Goal: Transaction & Acquisition: Book appointment/travel/reservation

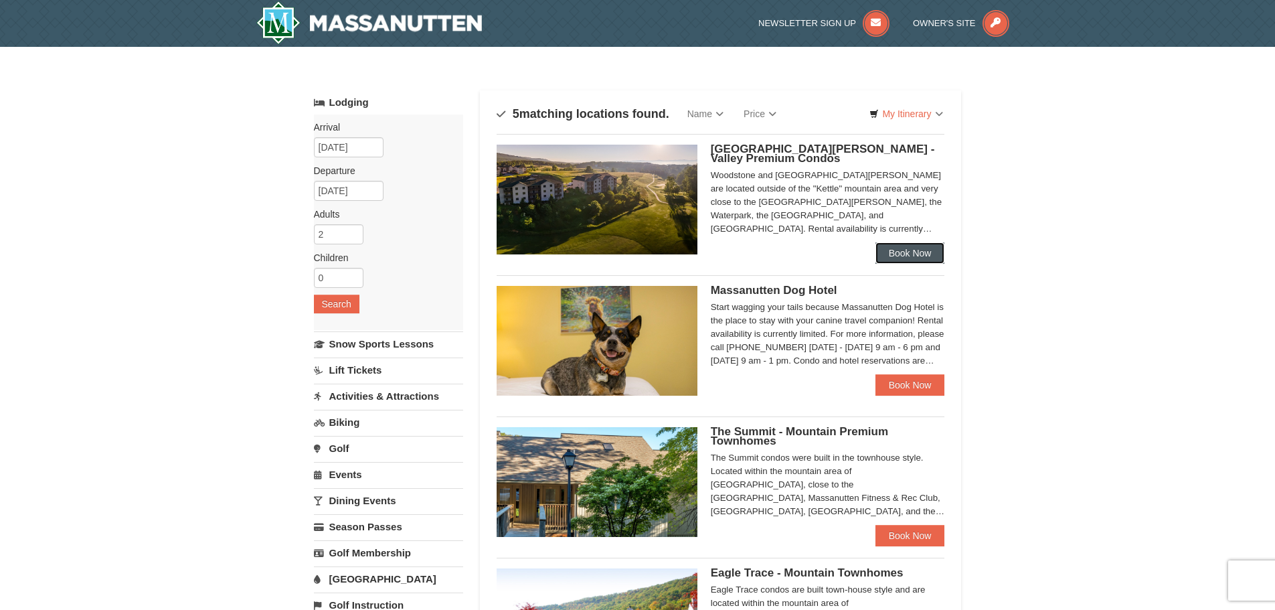
click at [919, 256] on link "Book Now" at bounding box center [911, 252] width 70 height 21
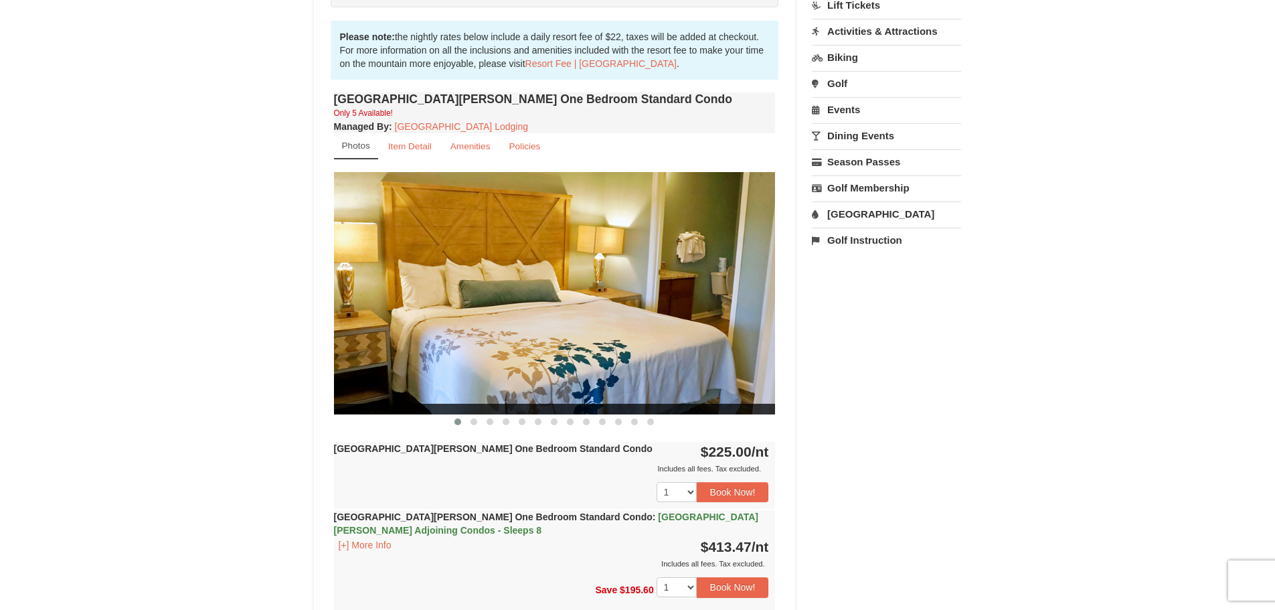
scroll to position [201, 0]
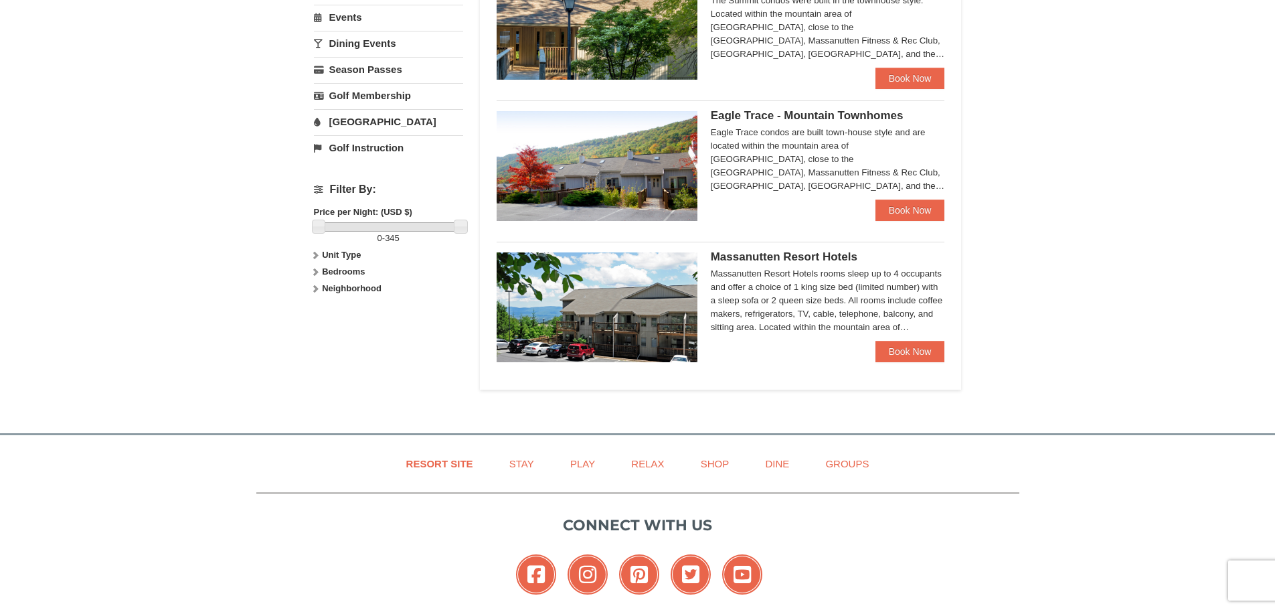
scroll to position [602, 0]
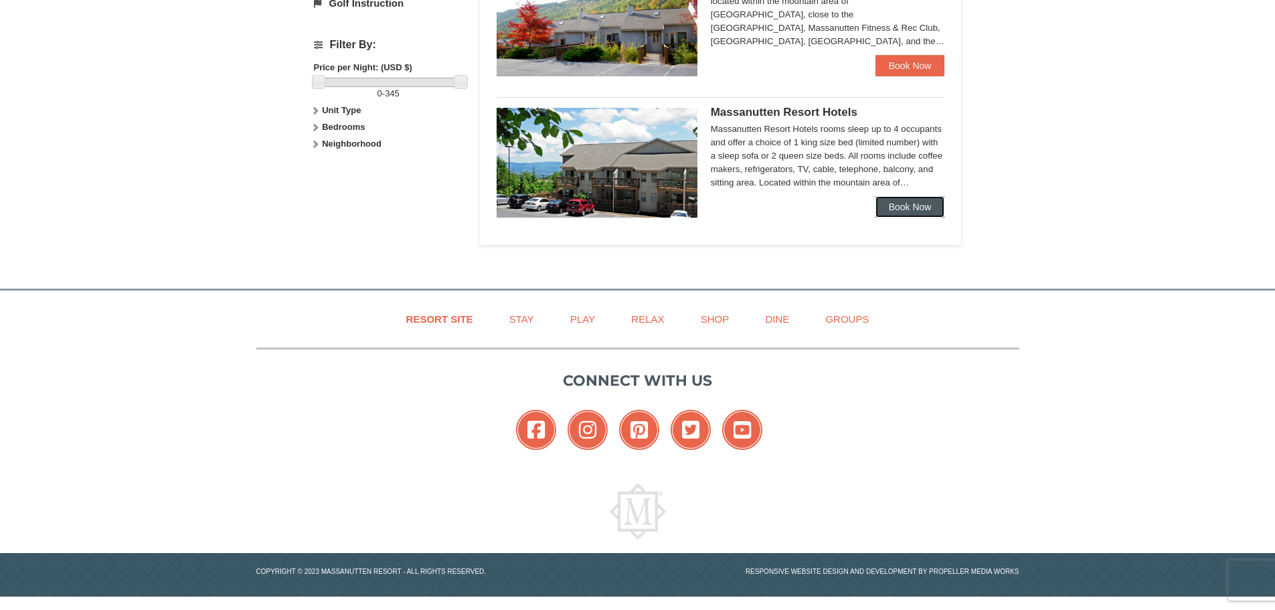
click at [919, 208] on link "Book Now" at bounding box center [911, 206] width 70 height 21
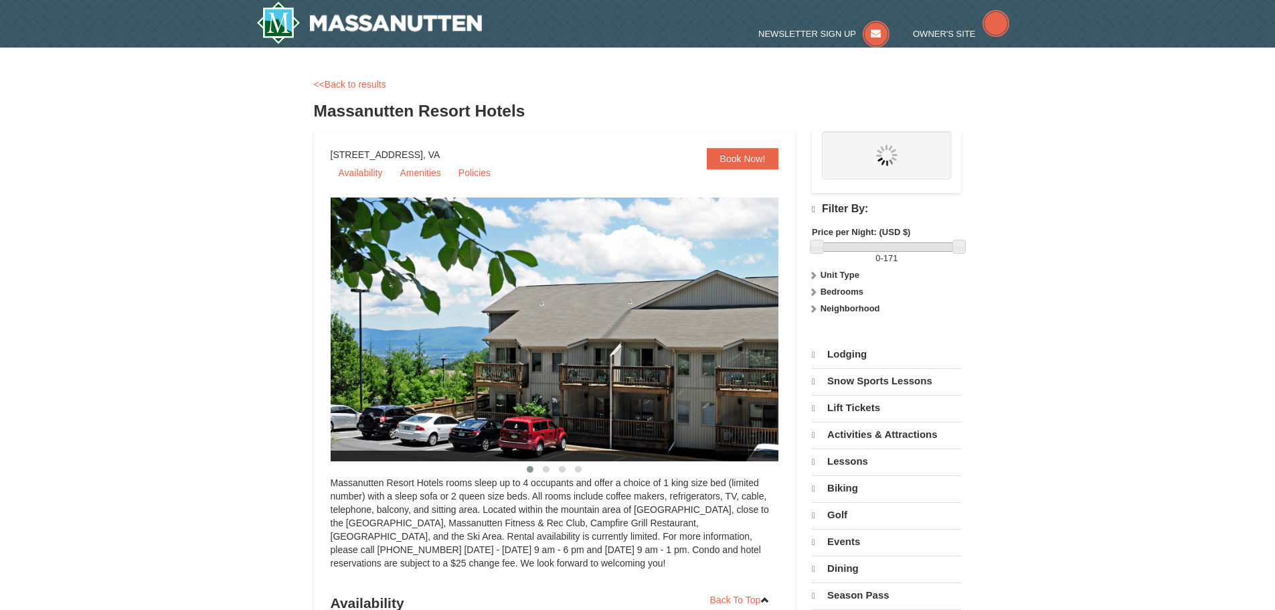
select select "10"
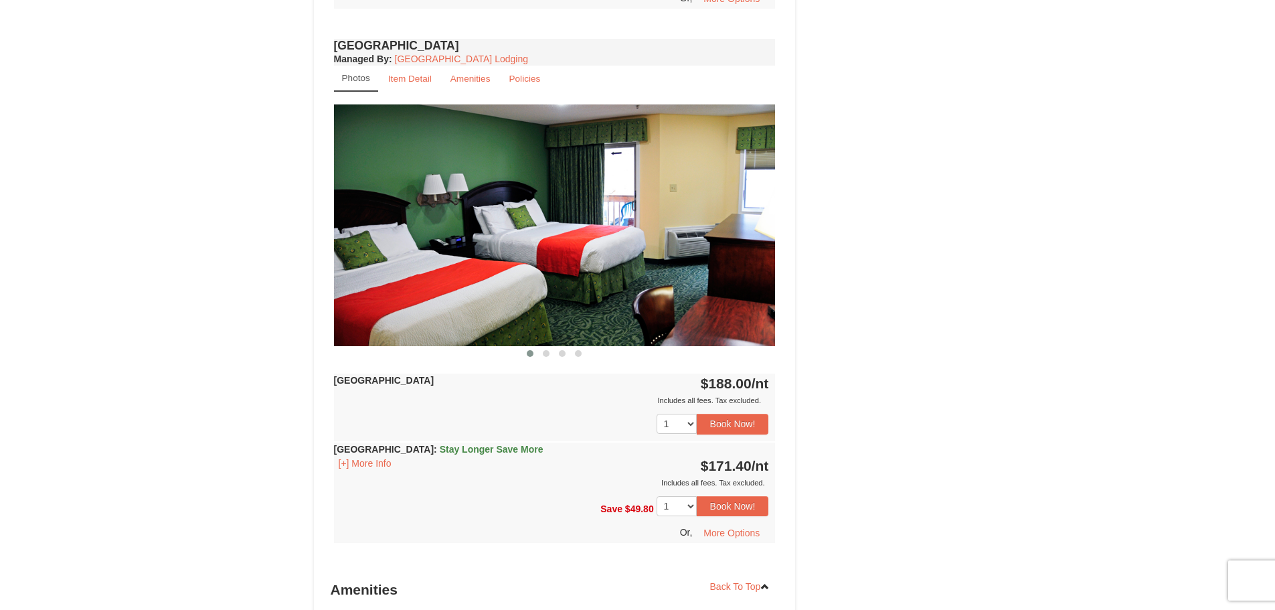
scroll to position [1004, 0]
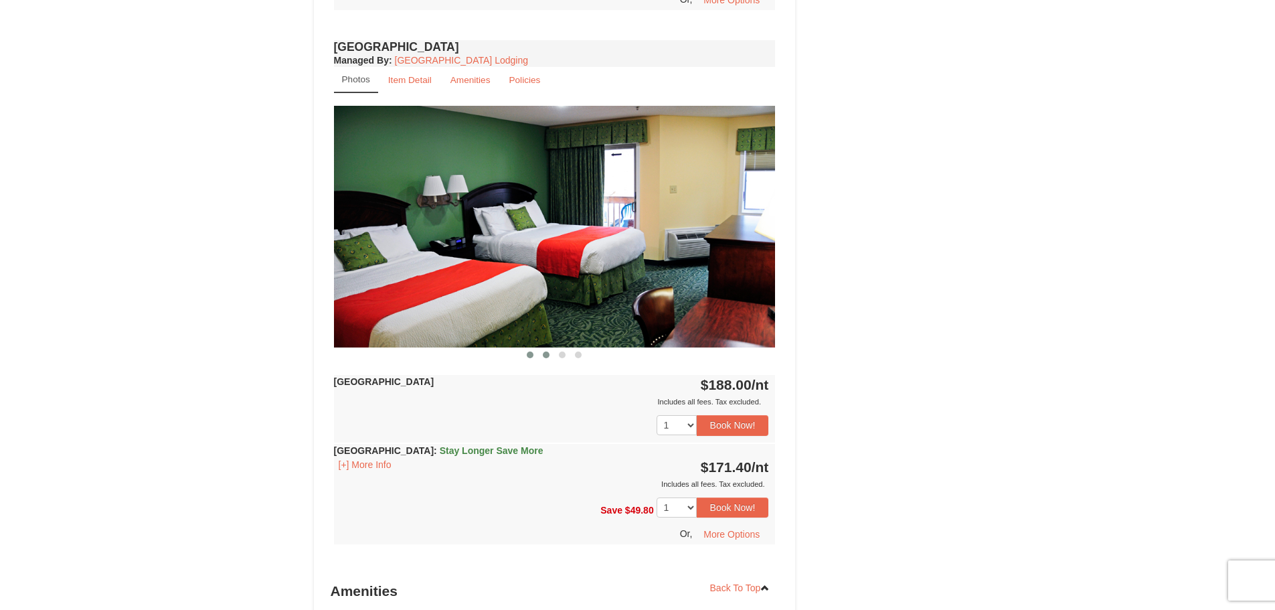
click at [542, 355] on button at bounding box center [546, 354] width 16 height 13
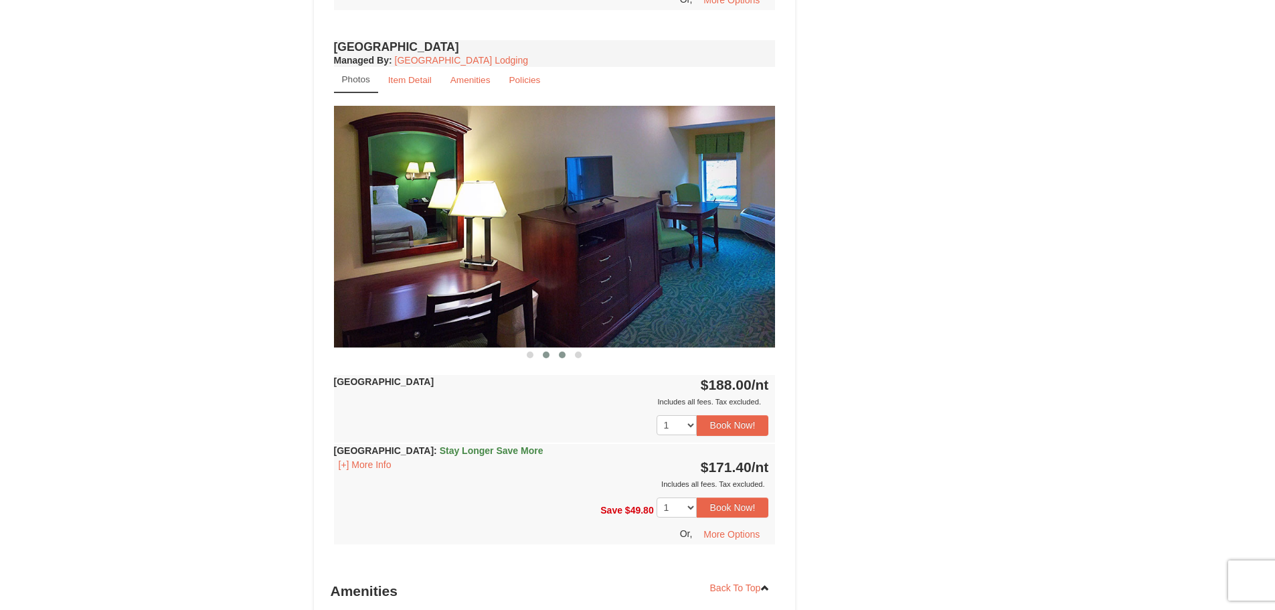
click at [559, 357] on span at bounding box center [562, 355] width 7 height 7
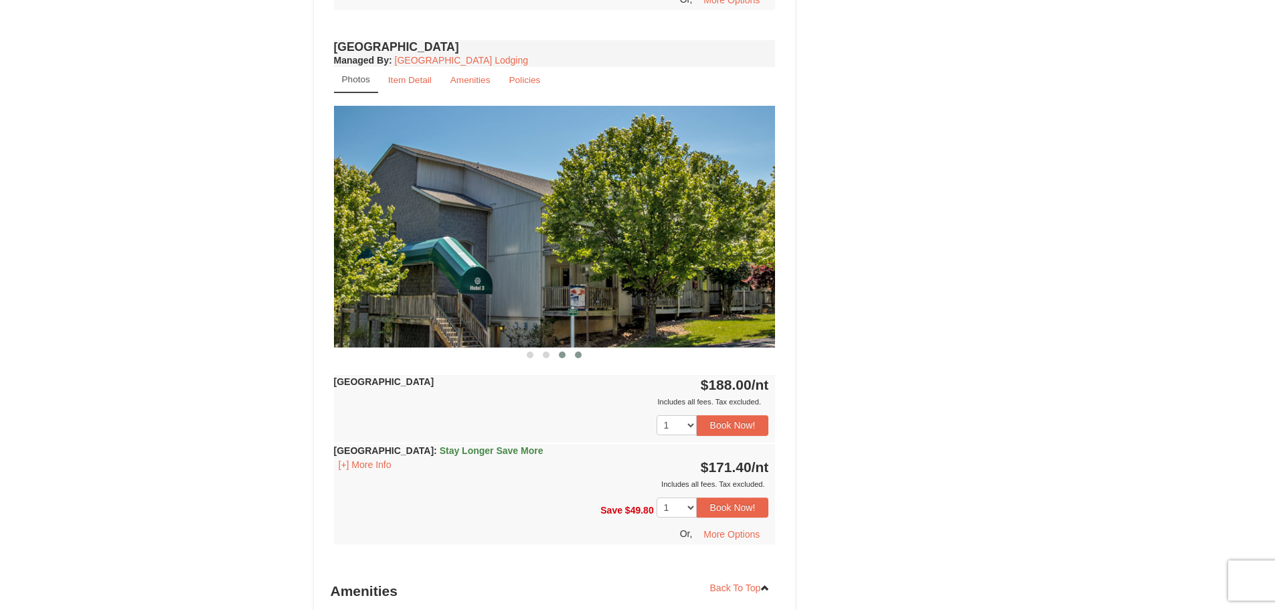
click at [583, 356] on button at bounding box center [578, 354] width 16 height 13
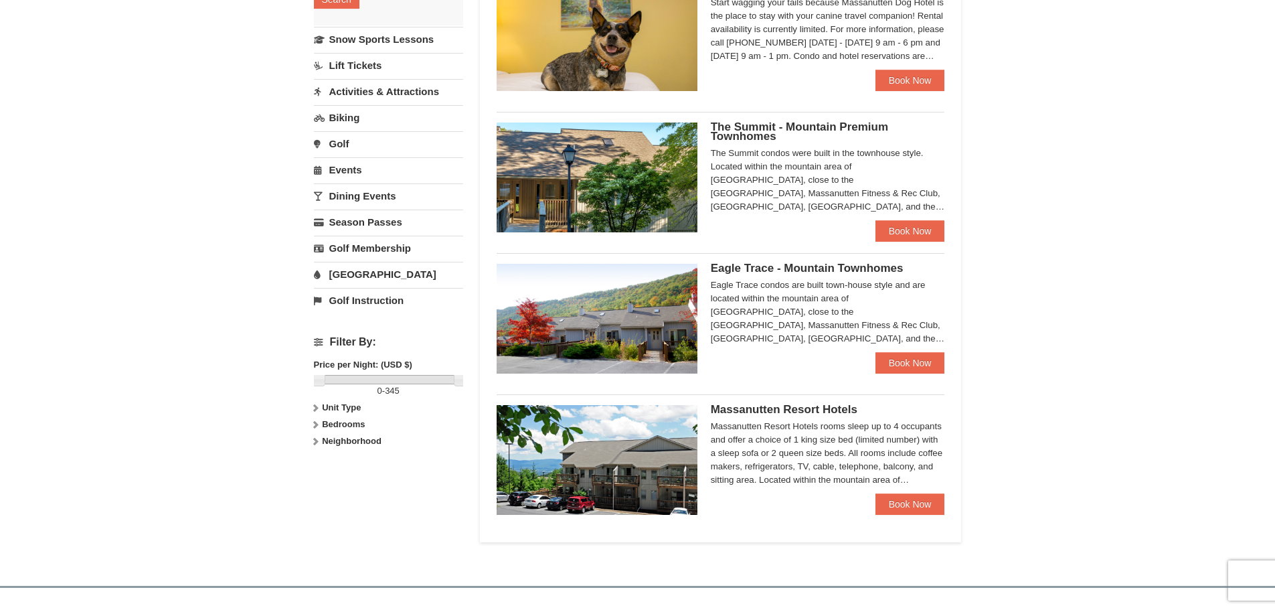
scroll to position [235, 0]
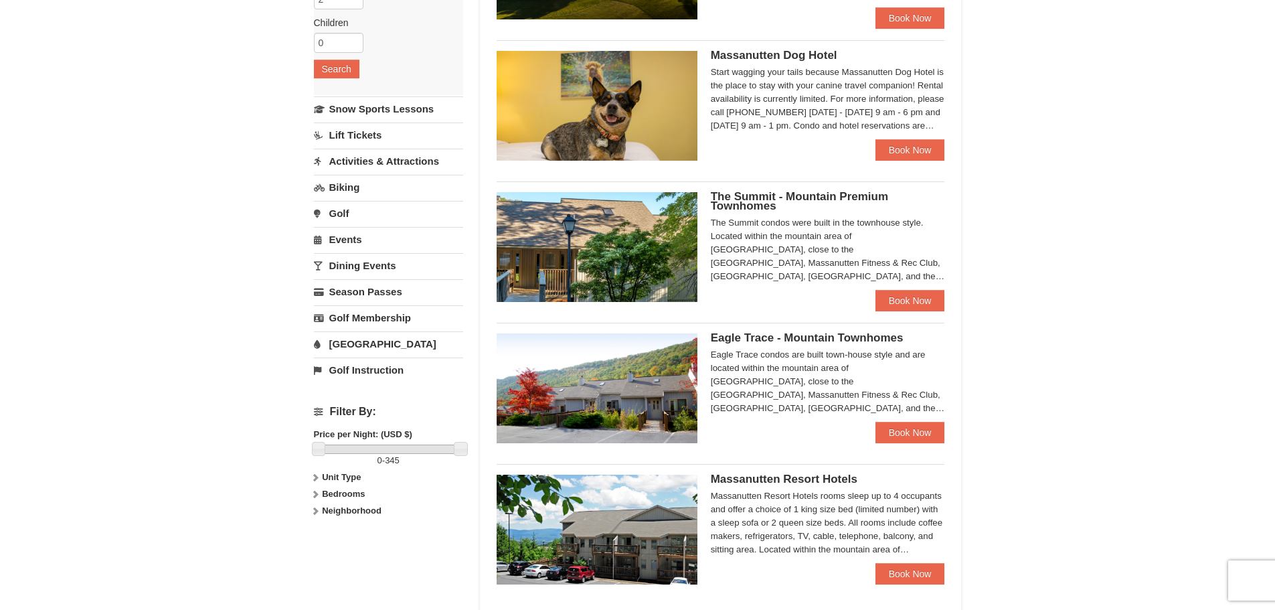
click at [906, 419] on div "Eagle Trace - Mountain Townhomes Eagle Trace condos are built town-house style …" at bounding box center [828, 377] width 234 height 88
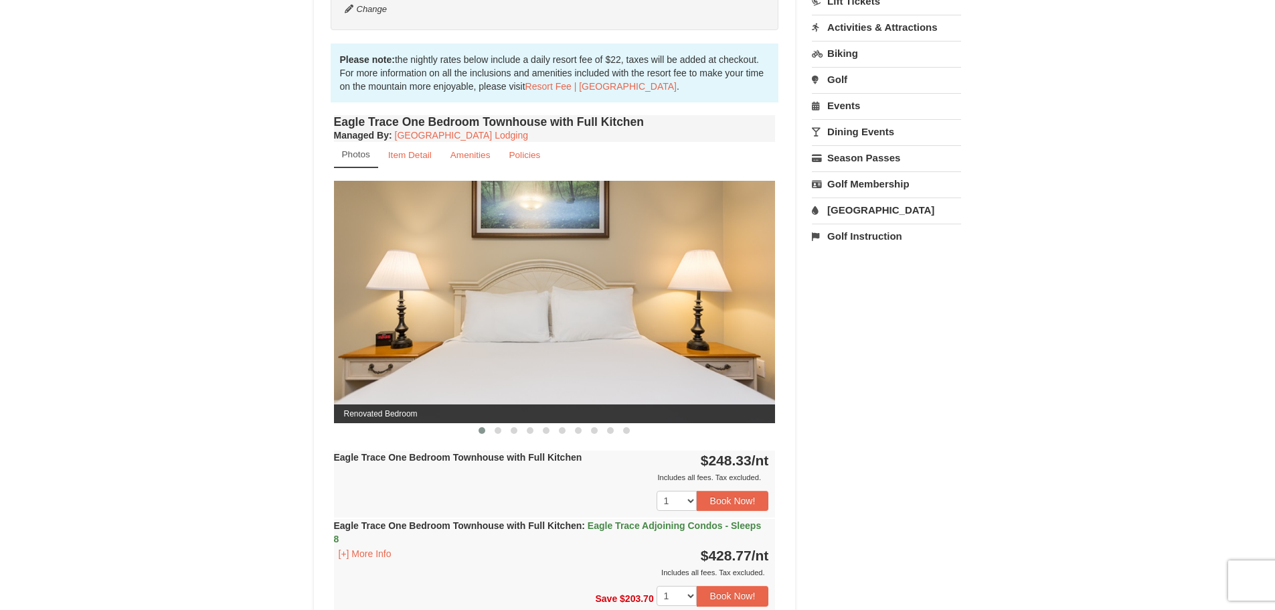
scroll to position [469, 0]
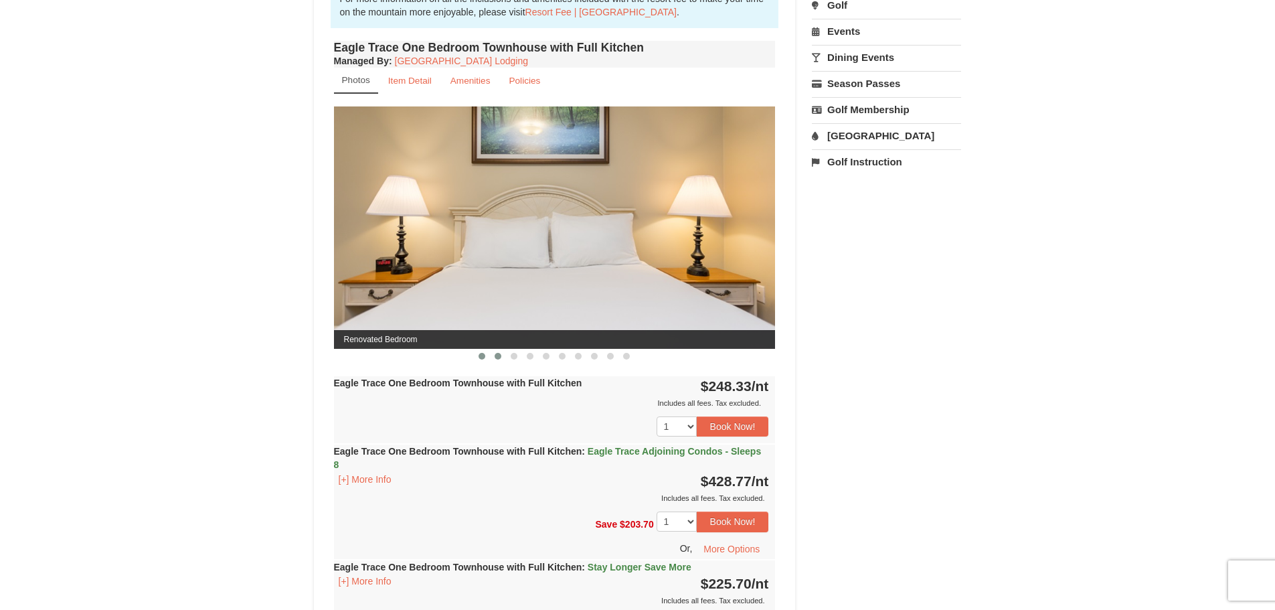
click at [496, 354] on span at bounding box center [498, 356] width 7 height 7
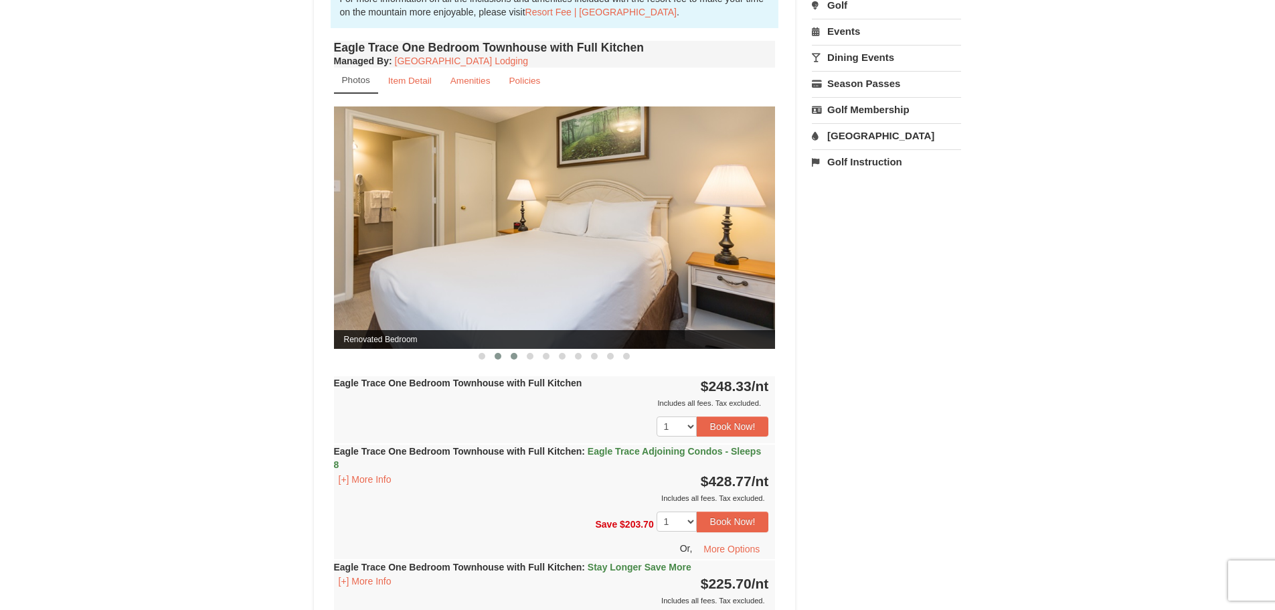
click at [514, 357] on span at bounding box center [514, 356] width 7 height 7
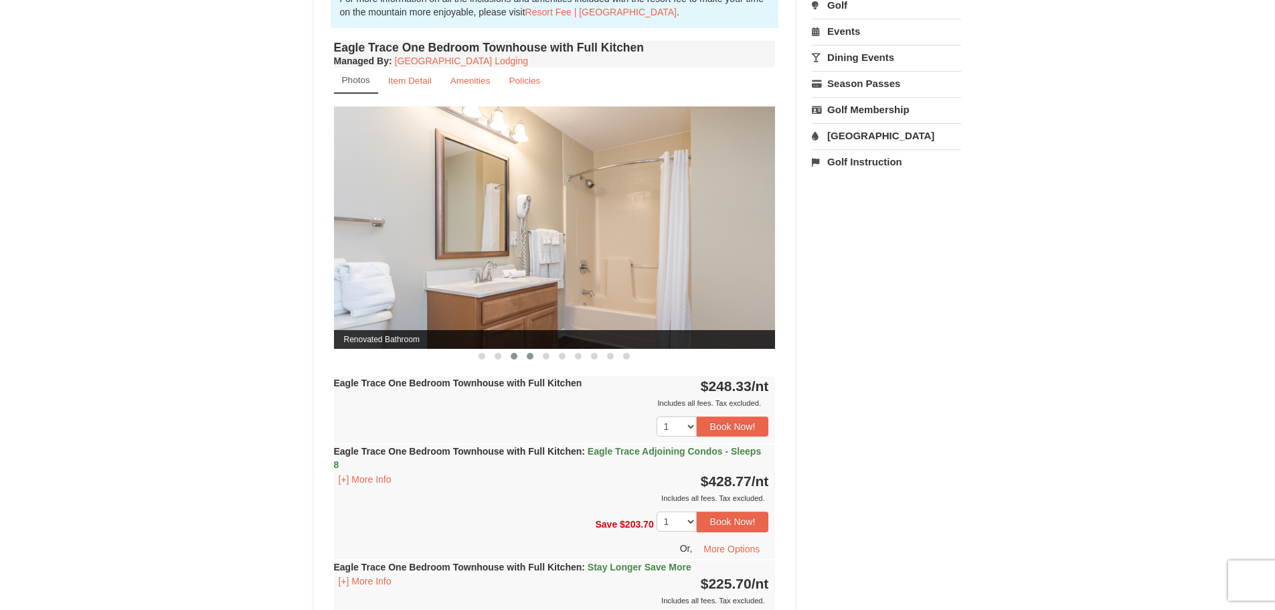
click at [534, 357] on button at bounding box center [530, 356] width 16 height 13
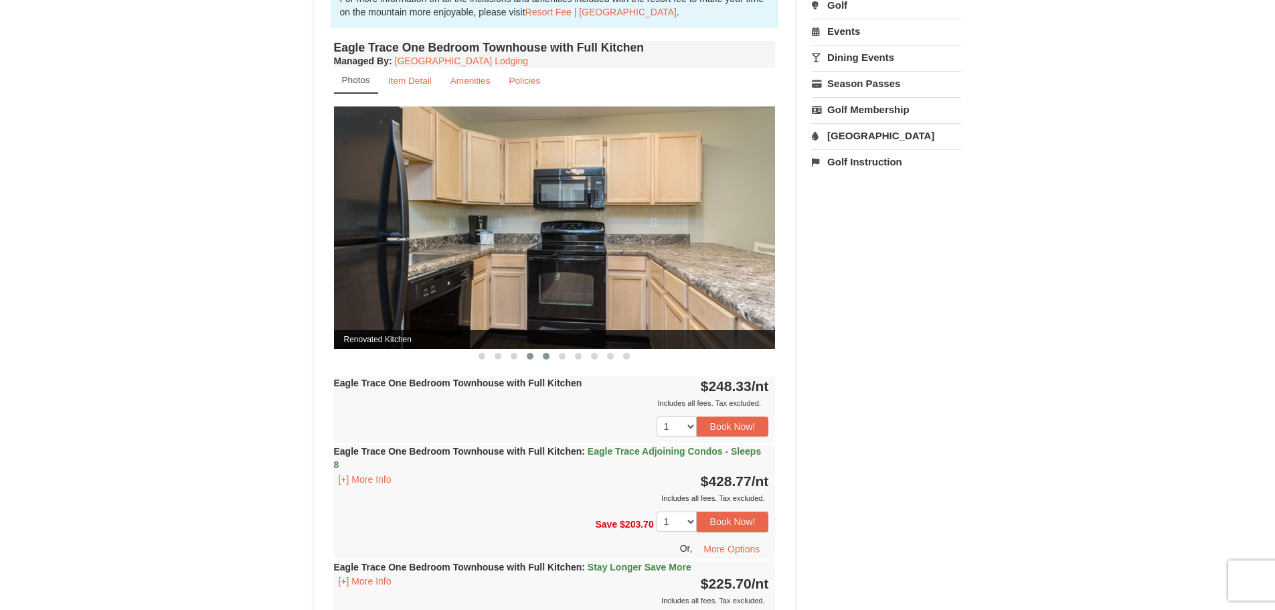
click at [553, 358] on button at bounding box center [546, 356] width 16 height 13
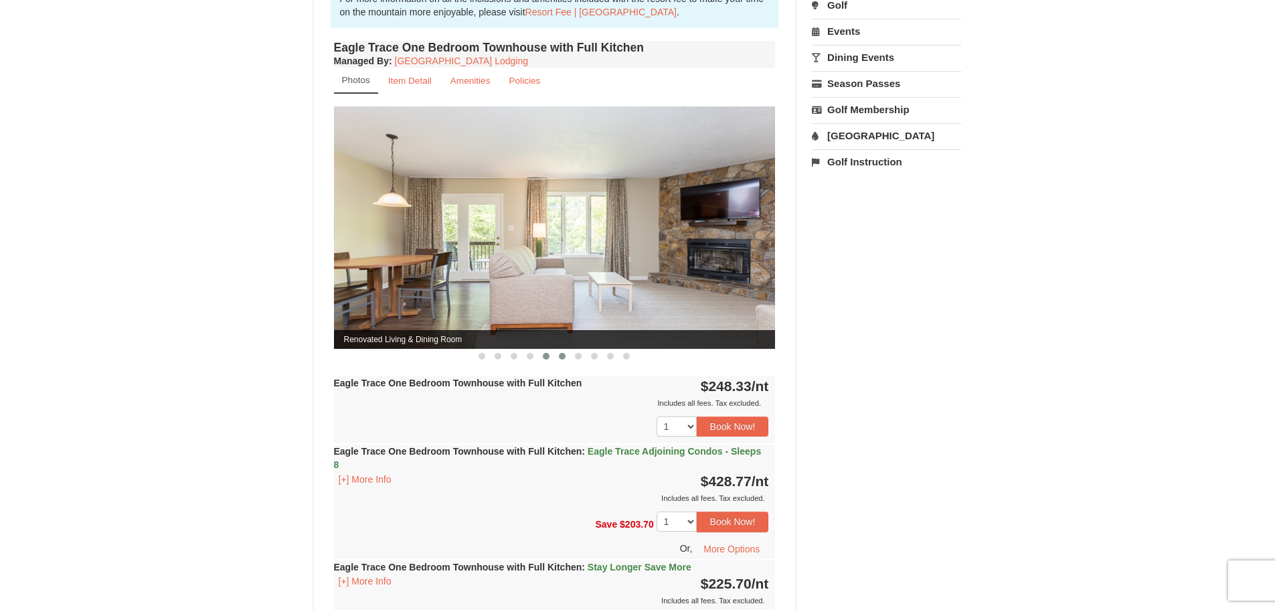
click at [563, 359] on span at bounding box center [562, 356] width 7 height 7
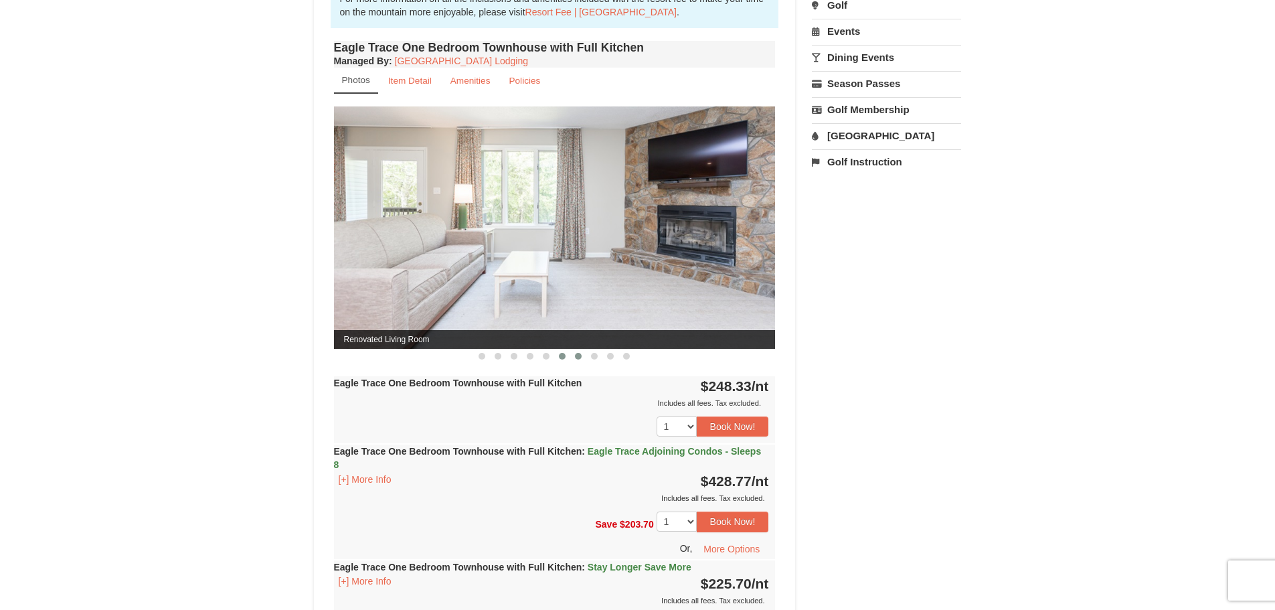
click at [583, 359] on button at bounding box center [578, 356] width 16 height 13
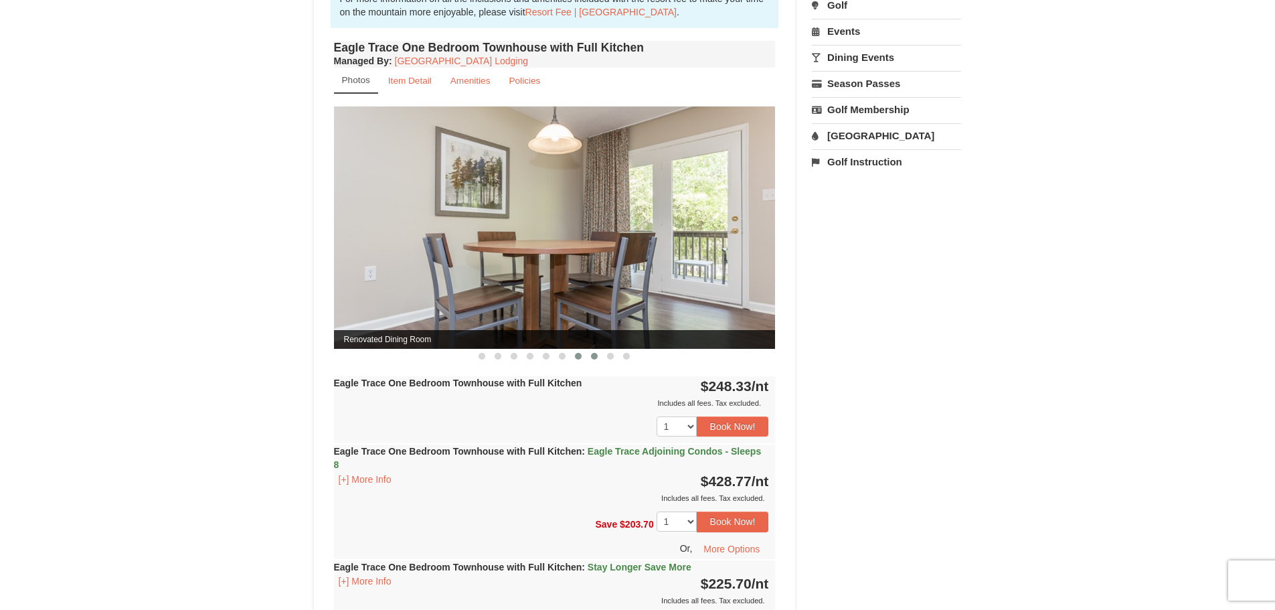
click at [595, 358] on span at bounding box center [594, 356] width 7 height 7
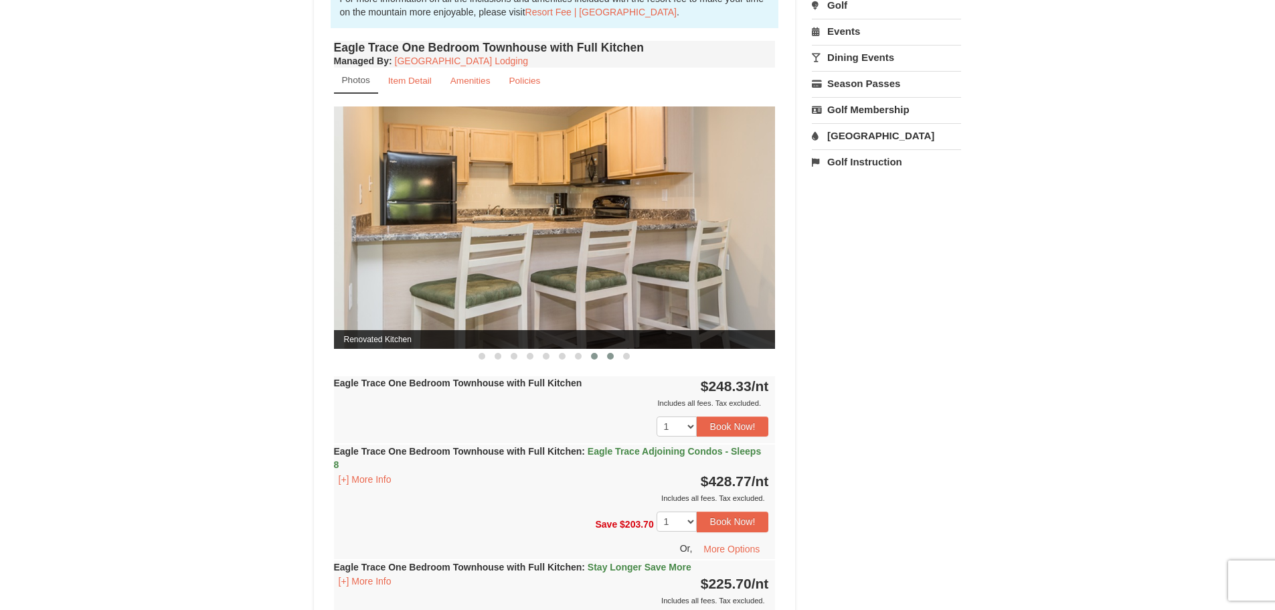
click at [605, 356] on button at bounding box center [611, 356] width 16 height 13
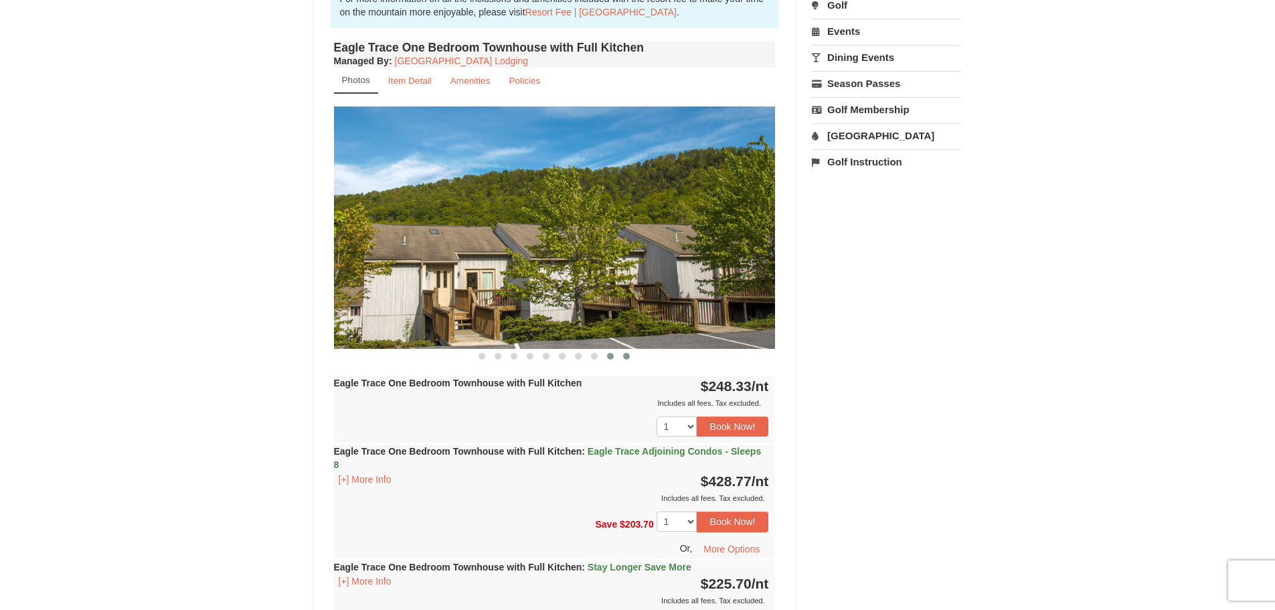
click at [627, 354] on span at bounding box center [626, 356] width 7 height 7
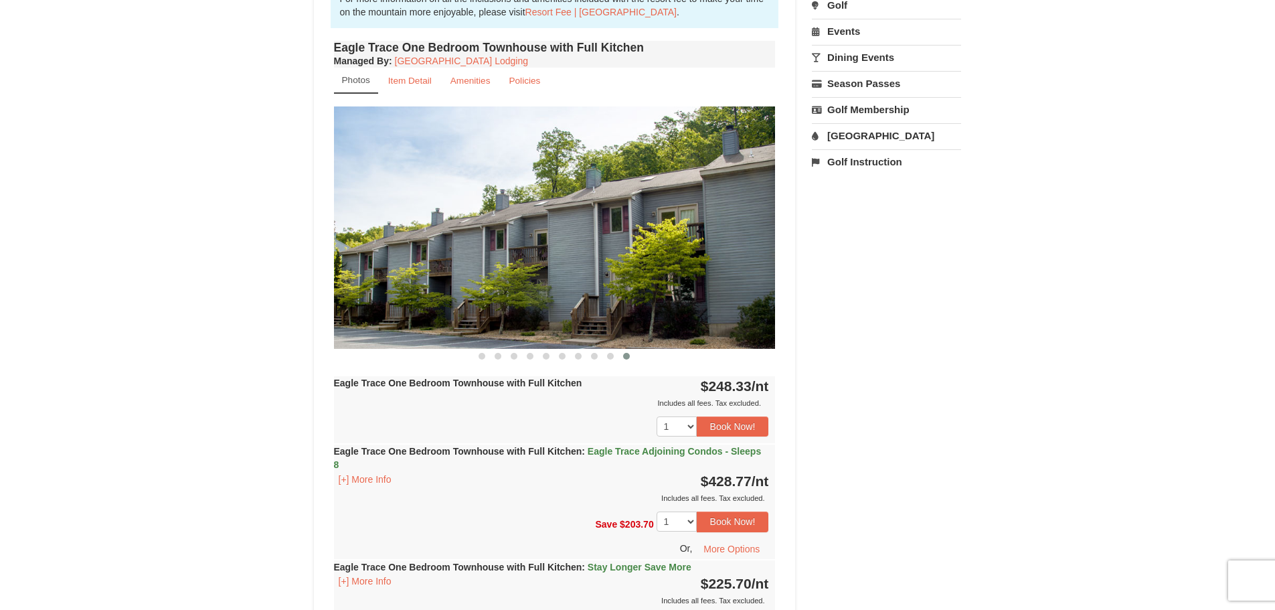
click at [627, 354] on span at bounding box center [626, 356] width 7 height 7
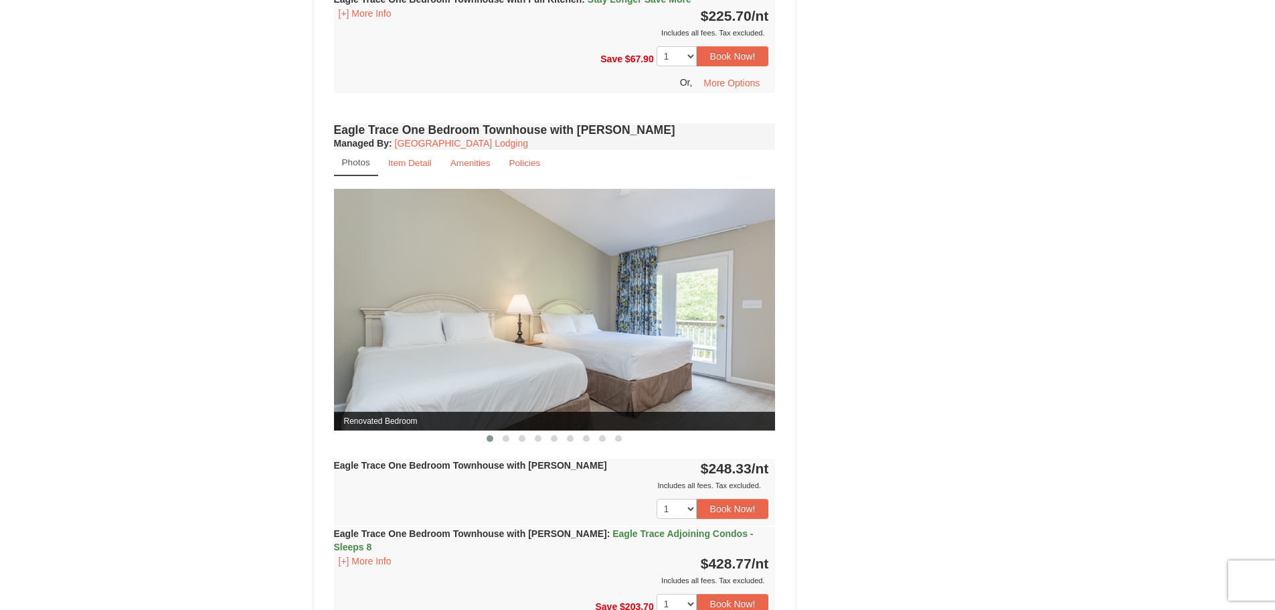
scroll to position [1138, 0]
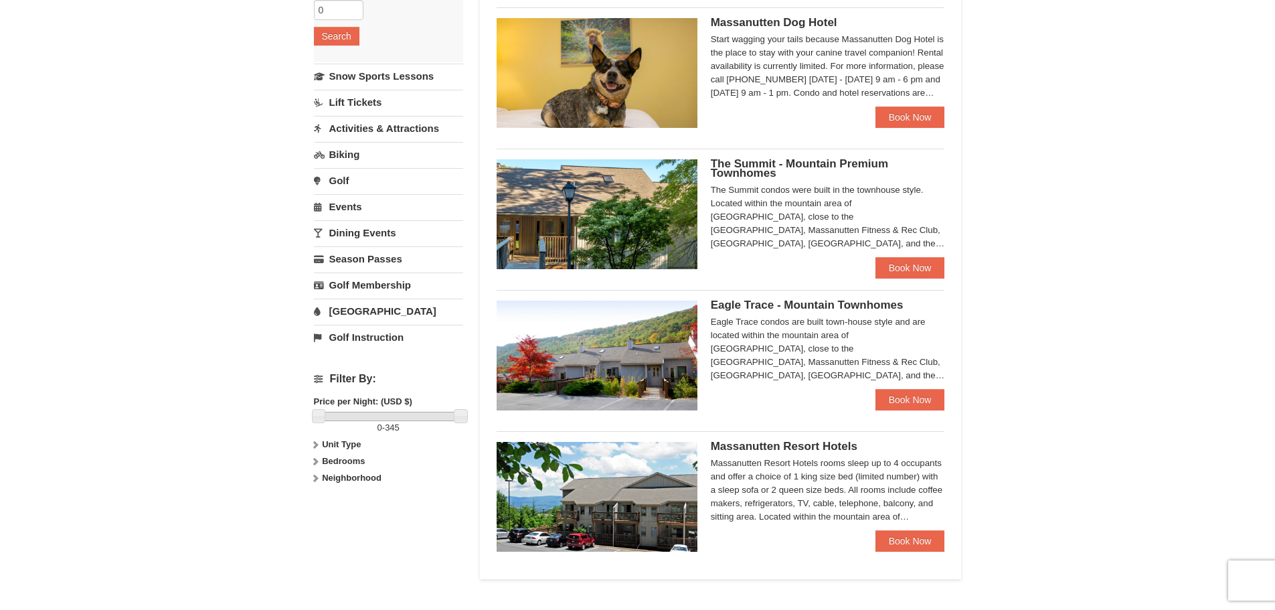
scroll to position [335, 0]
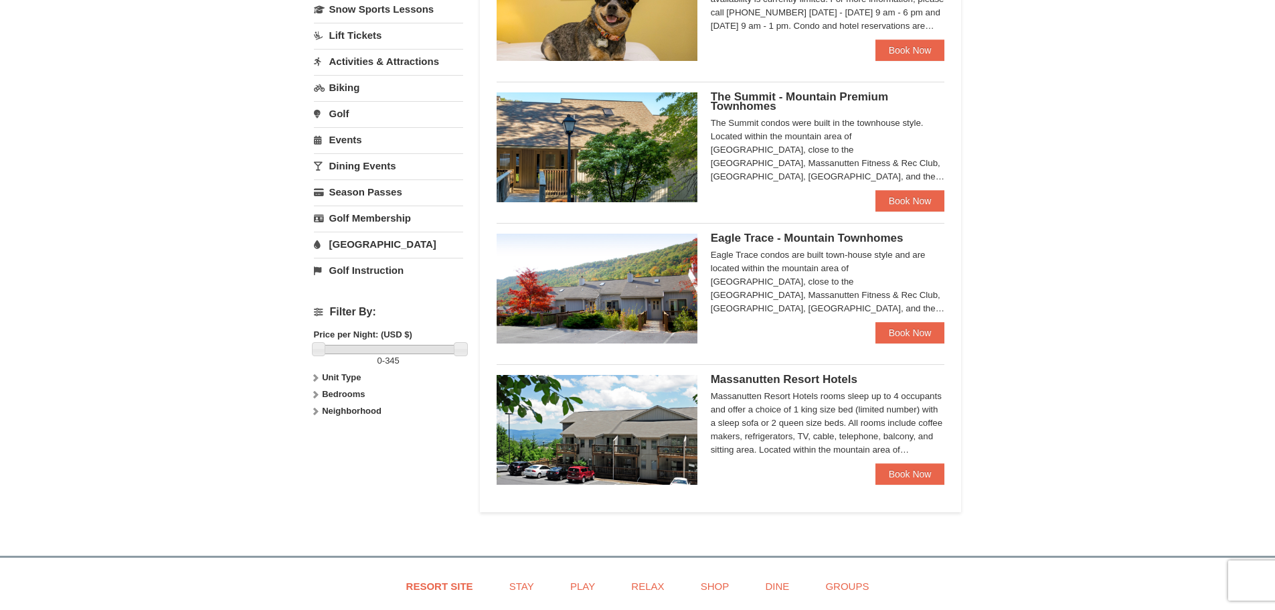
click at [613, 283] on img at bounding box center [597, 289] width 201 height 110
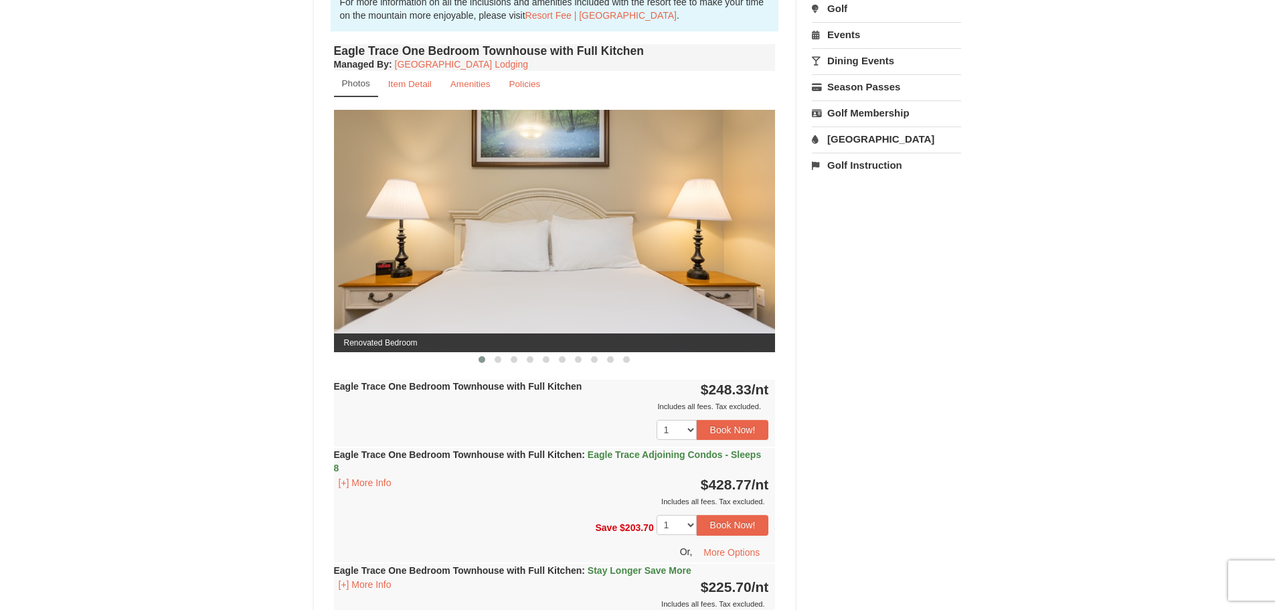
scroll to position [670, 0]
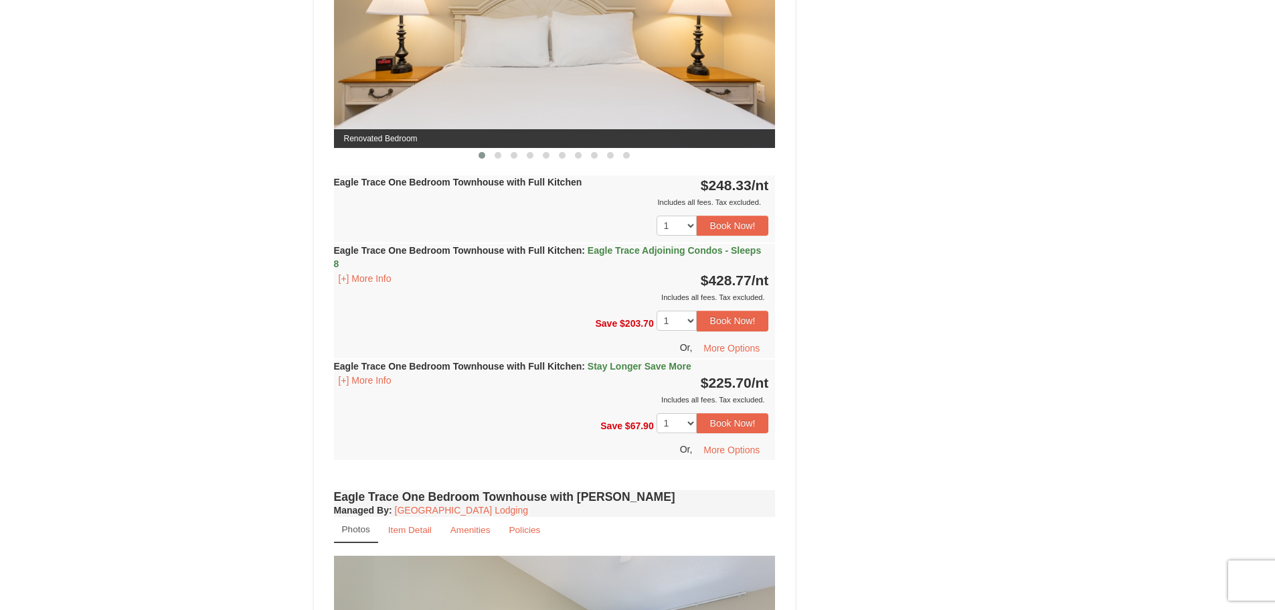
click at [260, 290] on div "× <<Back to results Eagle Trace - Mountain Townhomes Book from $226! [STREET_AD…" at bounding box center [637, 413] width 1275 height 2072
drag, startPoint x: 260, startPoint y: 290, endPoint x: 260, endPoint y: 297, distance: 7.4
click at [260, 297] on div "× <<Back to results Eagle Trace - Mountain Townhomes Book from $226! [STREET_AD…" at bounding box center [637, 413] width 1275 height 2072
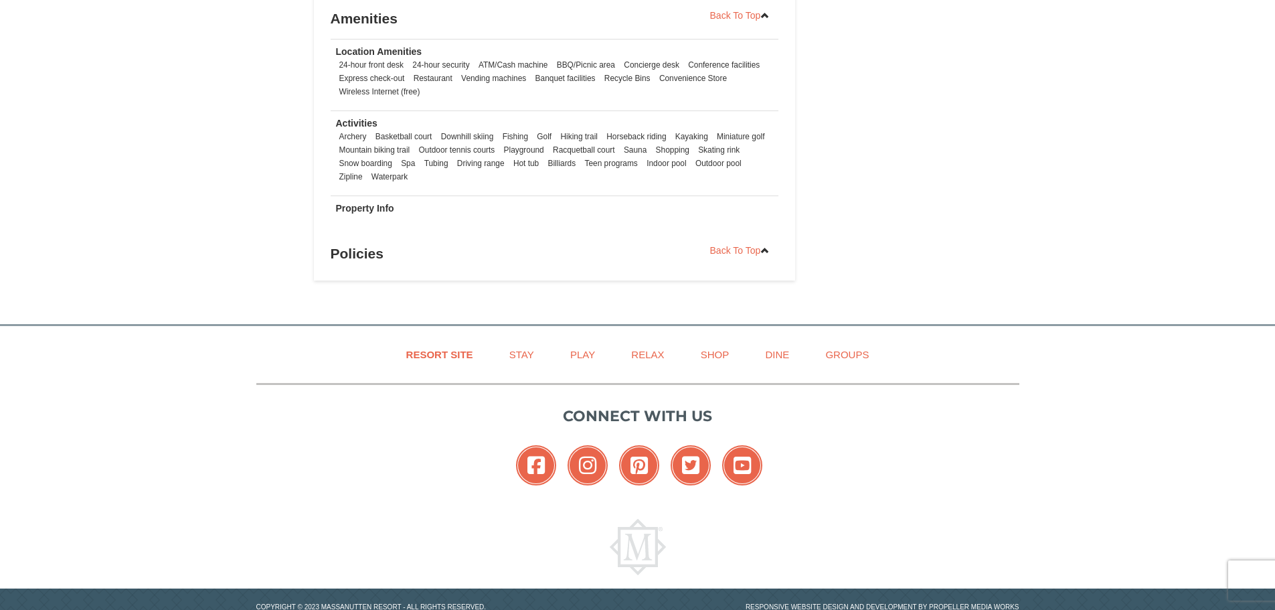
scroll to position [1830, 0]
